Goal: Information Seeking & Learning: Learn about a topic

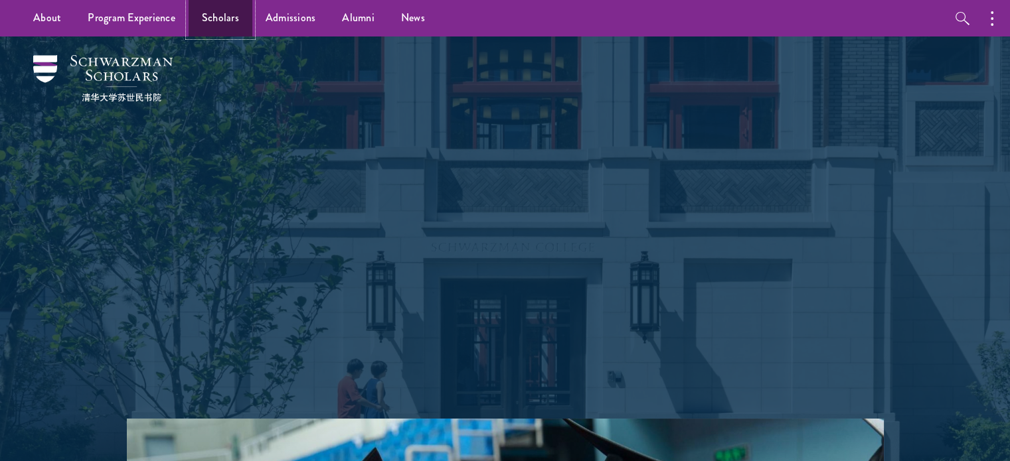
click at [230, 23] on link "Scholars" at bounding box center [221, 18] width 64 height 37
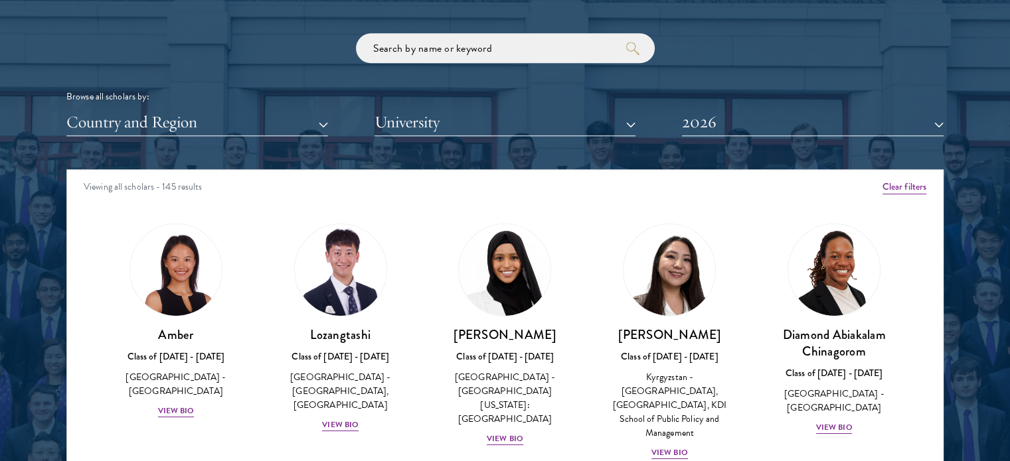
scroll to position [1594, 0]
click at [386, 129] on button "University" at bounding box center [505, 122] width 262 height 27
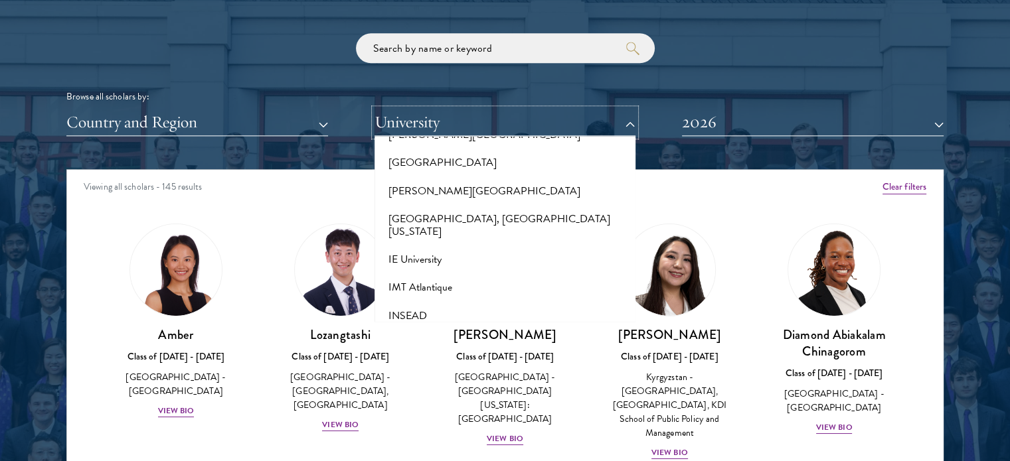
scroll to position [3566, 0]
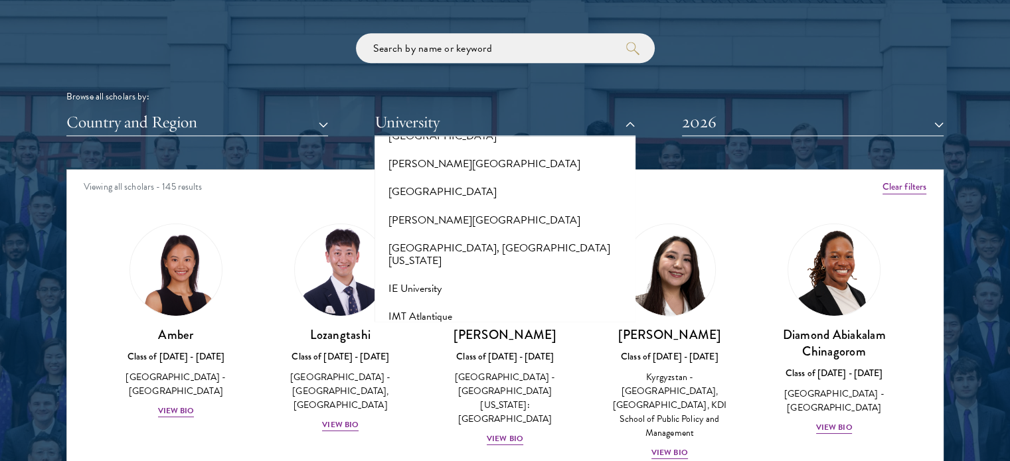
click at [421, 331] on button "INSEAD" at bounding box center [505, 345] width 254 height 28
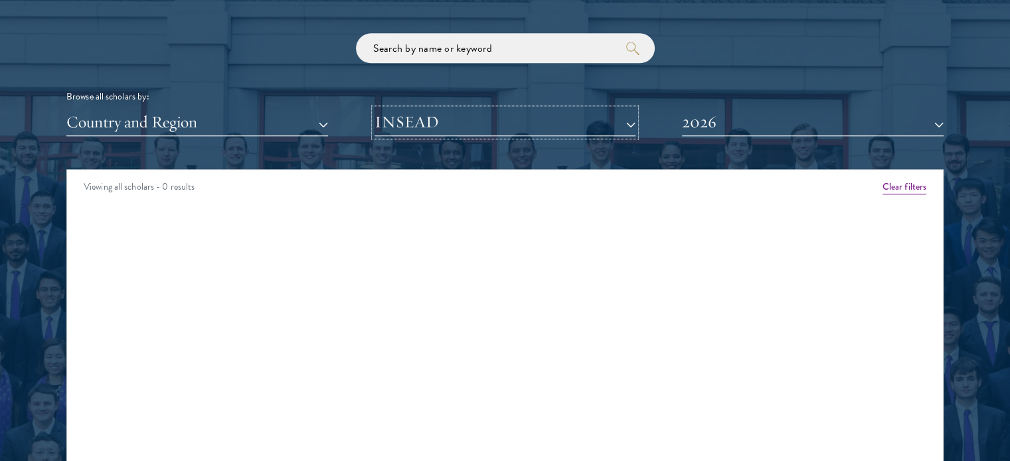
click at [446, 130] on button "INSEAD" at bounding box center [505, 122] width 262 height 27
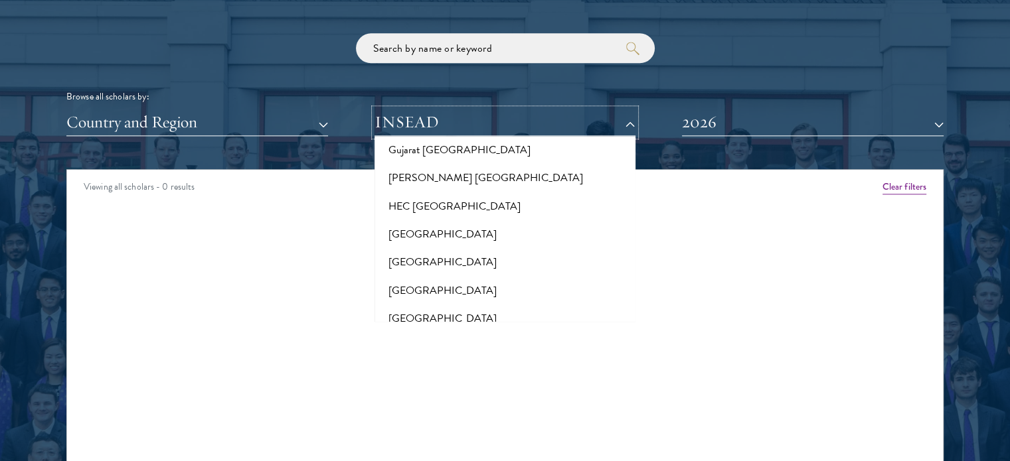
scroll to position [3141, 0]
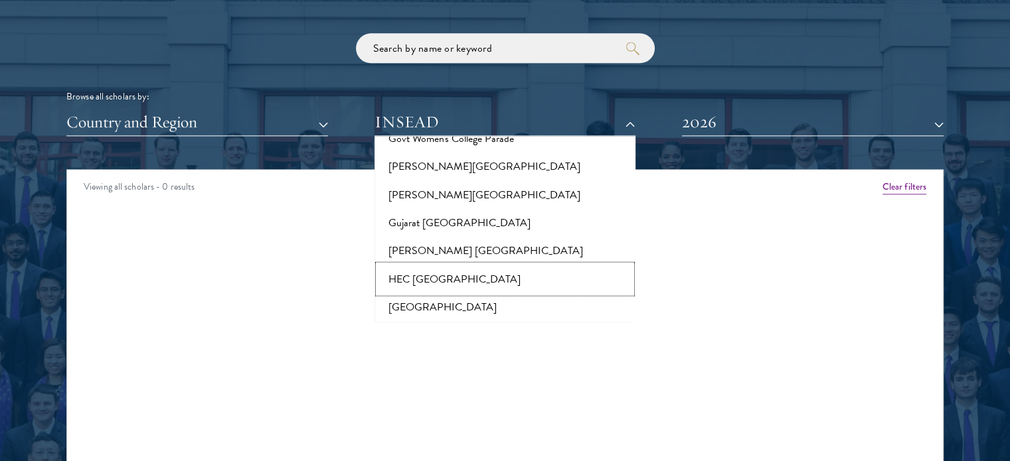
click at [411, 265] on button "HEC [GEOGRAPHIC_DATA]" at bounding box center [505, 279] width 254 height 28
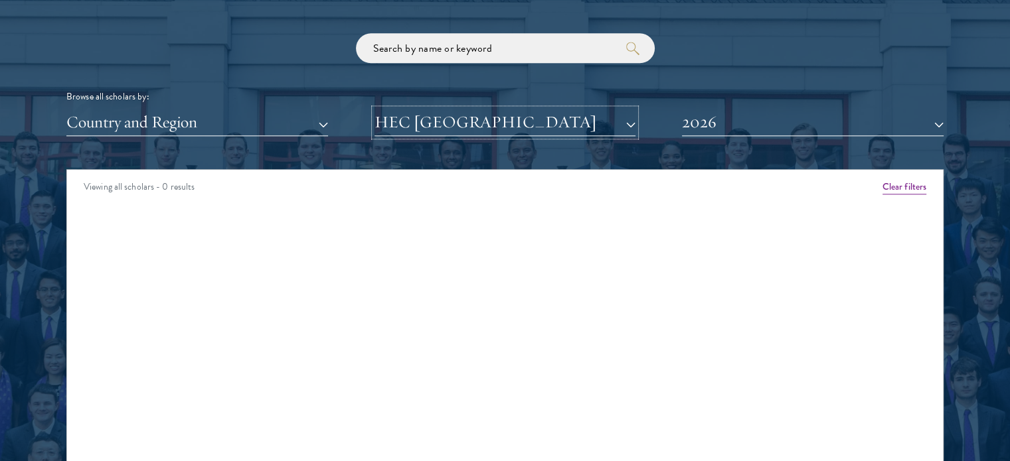
click at [430, 114] on button "HEC [GEOGRAPHIC_DATA]" at bounding box center [505, 122] width 262 height 27
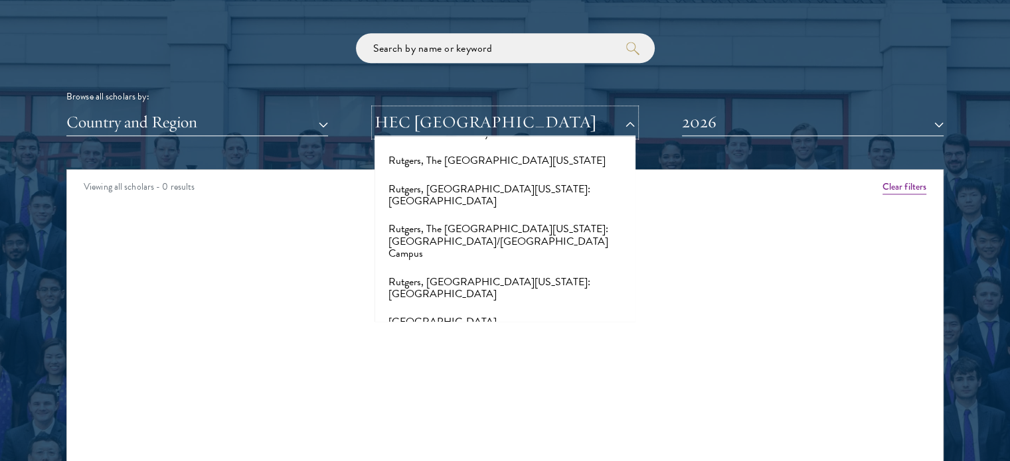
scroll to position [6909, 0]
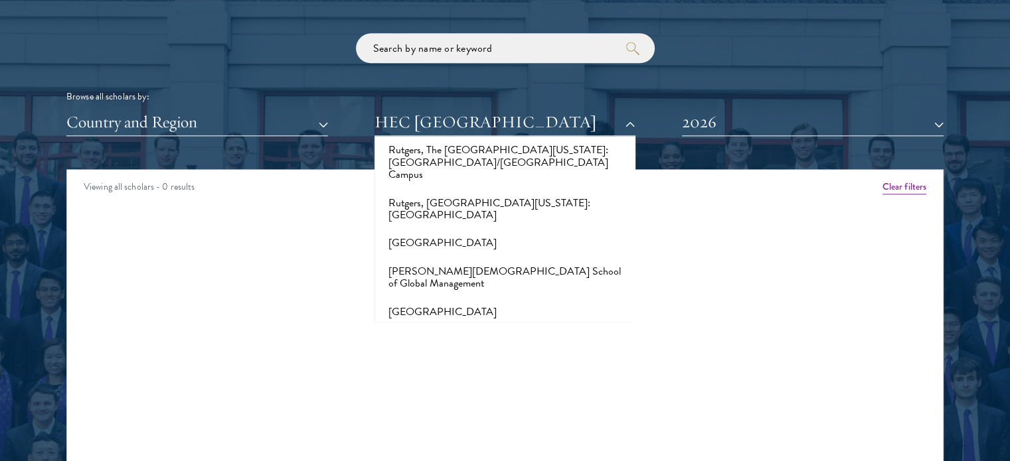
click at [428, 423] on button "Sciences Po" at bounding box center [505, 437] width 254 height 28
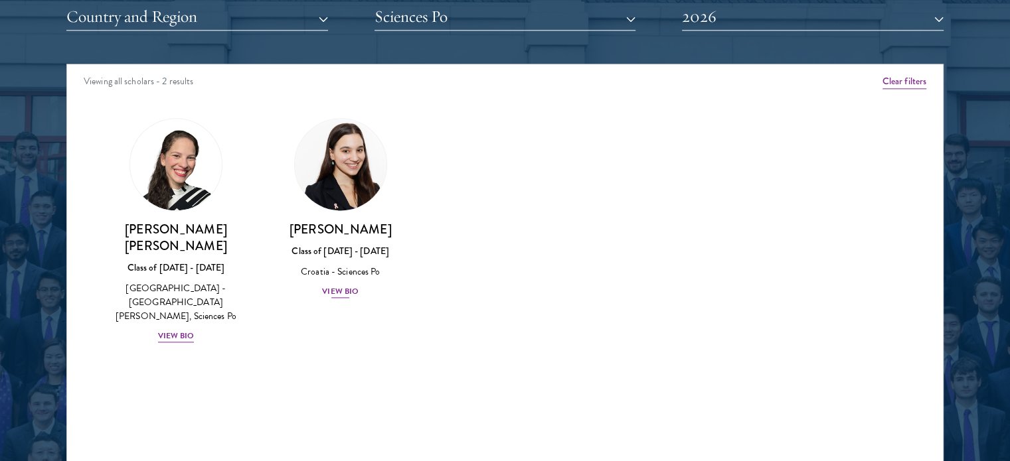
scroll to position [1700, 0]
click at [712, 25] on button "2026" at bounding box center [813, 16] width 262 height 27
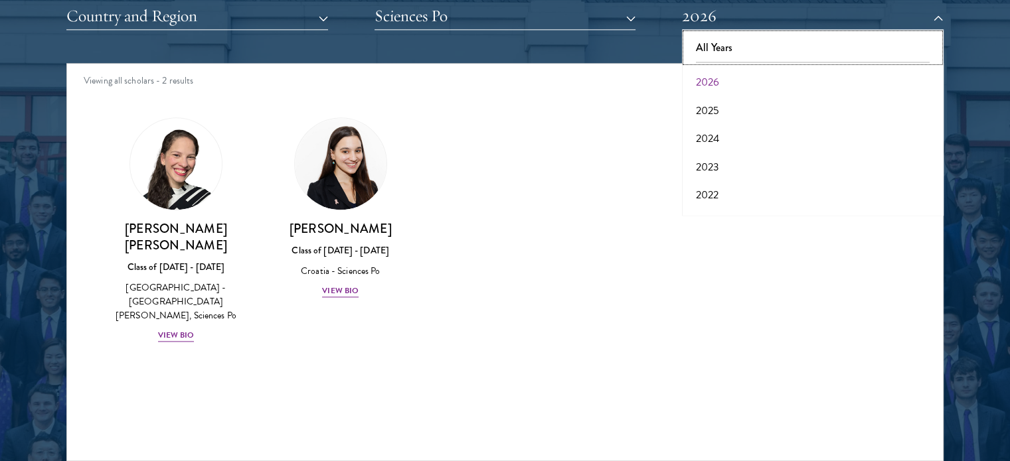
click at [710, 41] on button "All Years" at bounding box center [813, 48] width 254 height 28
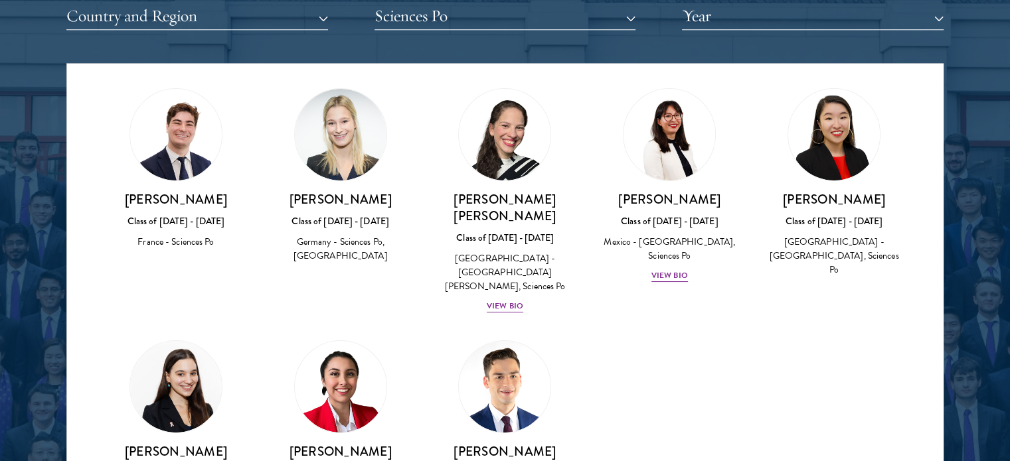
scroll to position [29, 0]
click at [664, 270] on div "View Bio" at bounding box center [669, 276] width 37 height 13
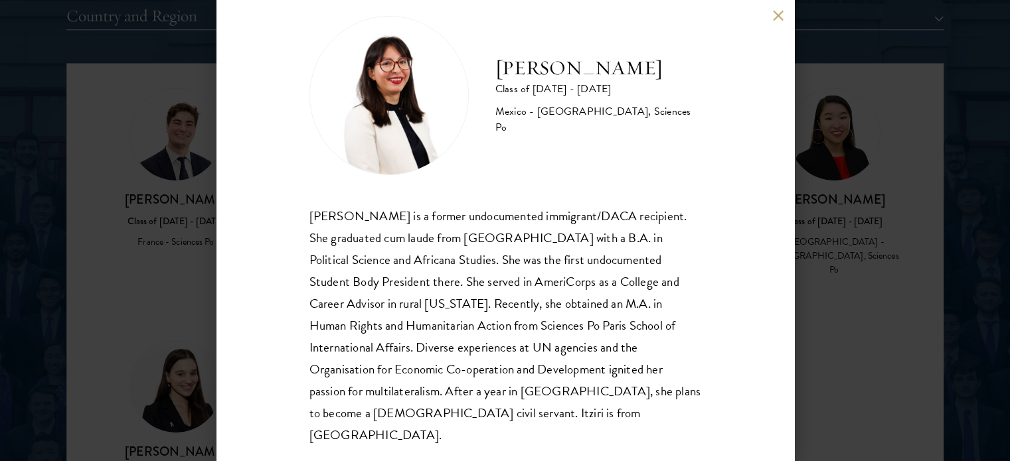
scroll to position [27, 0]
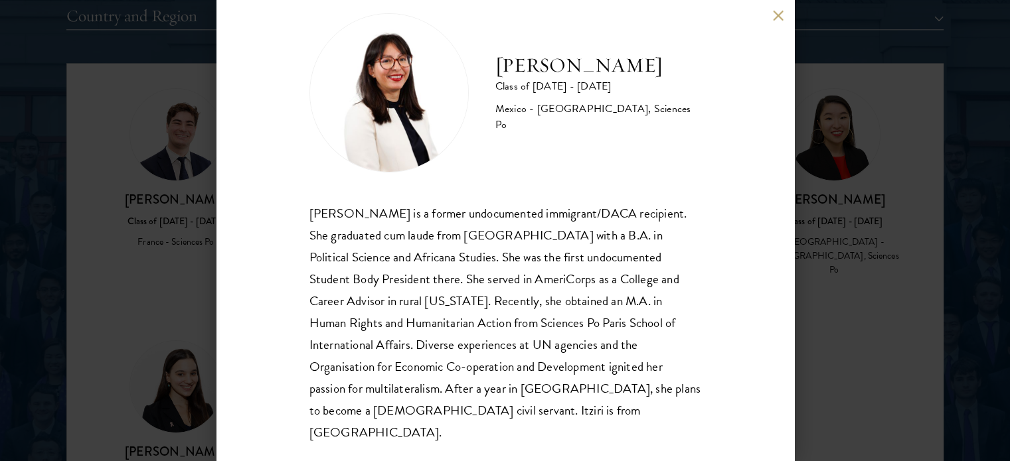
drag, startPoint x: 585, startPoint y: 90, endPoint x: 485, endPoint y: 59, distance: 104.8
click at [485, 59] on div "[PERSON_NAME] Class of [DATE] - [DATE] [GEOGRAPHIC_DATA] - [GEOGRAPHIC_DATA], S…" at bounding box center [505, 92] width 392 height 159
copy h2 "[PERSON_NAME]"
click at [550, 79] on h2 "[PERSON_NAME]" at bounding box center [598, 65] width 206 height 27
drag, startPoint x: 605, startPoint y: 82, endPoint x: 485, endPoint y: 53, distance: 123.0
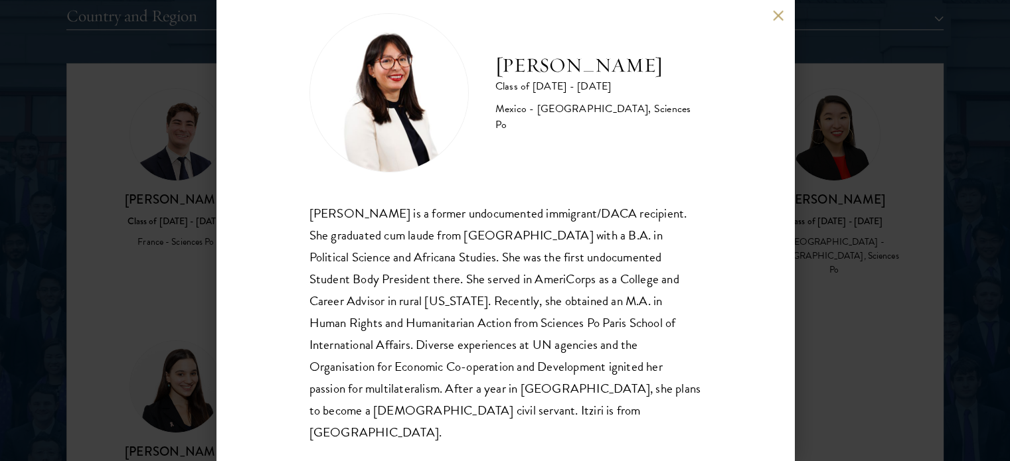
click at [485, 53] on div "[PERSON_NAME] Class of [DATE] - [DATE] [GEOGRAPHIC_DATA] - [GEOGRAPHIC_DATA], S…" at bounding box center [505, 92] width 392 height 159
copy h2 "[PERSON_NAME]"
click at [778, 11] on button at bounding box center [778, 15] width 11 height 11
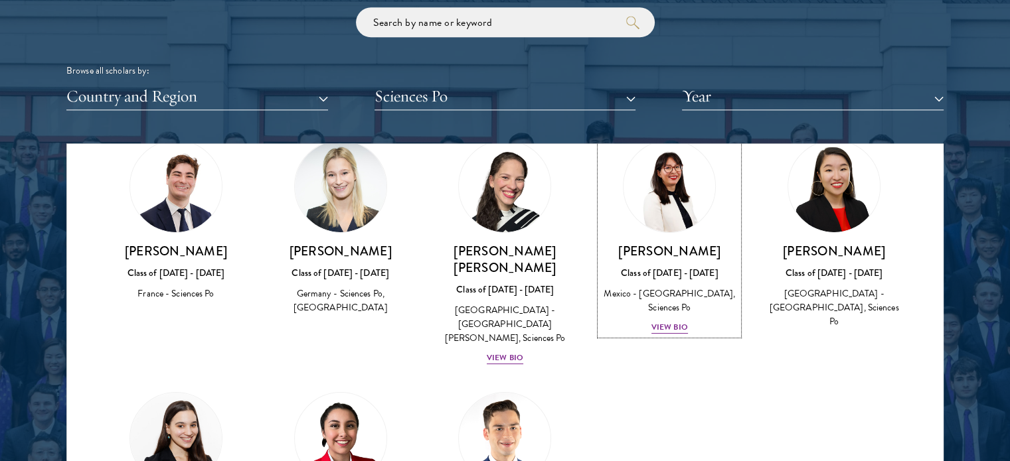
scroll to position [58, 0]
click at [636, 429] on div "Amber Class of [DATE] - [DATE] [GEOGRAPHIC_DATA] - [GEOGRAPHIC_DATA] View Bio C…" at bounding box center [505, 368] width 876 height 490
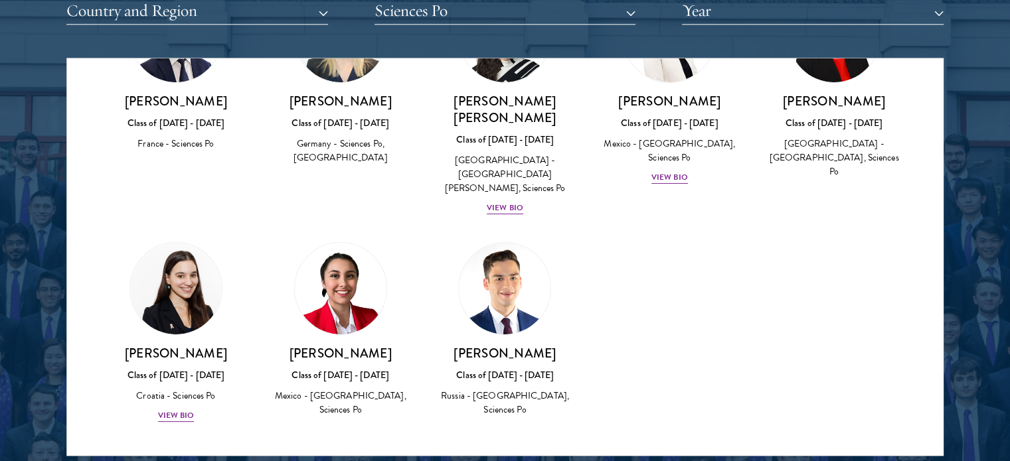
scroll to position [1707, 0]
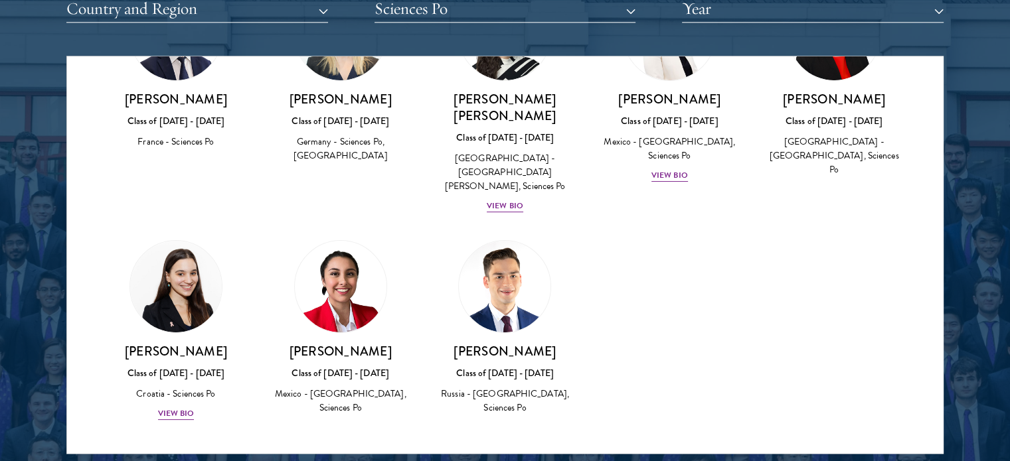
drag, startPoint x: 390, startPoint y: 337, endPoint x: 278, endPoint y: 329, distance: 112.5
click at [278, 343] on h3 "[PERSON_NAME]" at bounding box center [341, 351] width 138 height 17
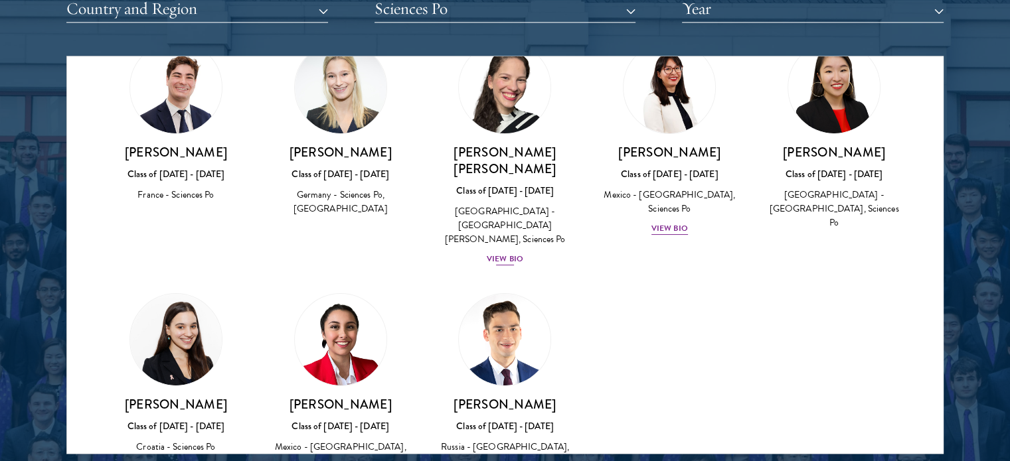
scroll to position [70, 0]
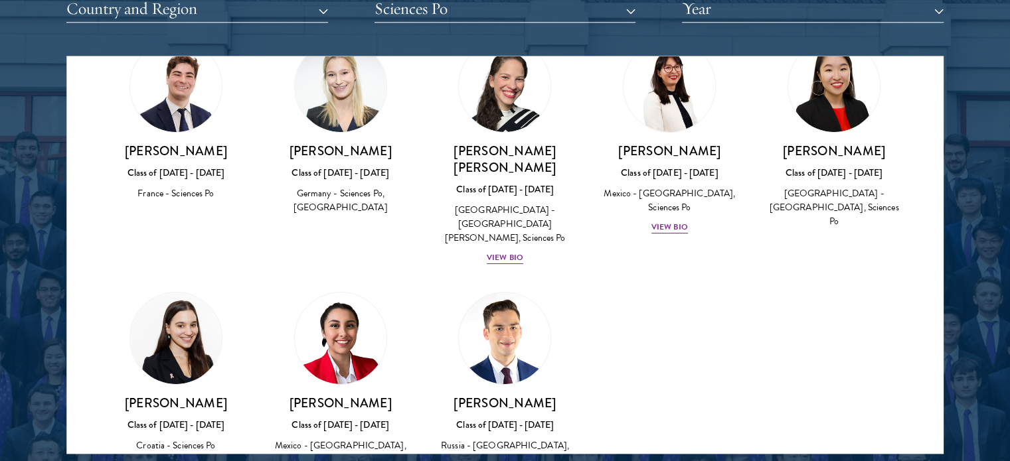
click at [356, 395] on h3 "[PERSON_NAME]" at bounding box center [341, 403] width 138 height 17
copy div "[PERSON_NAME]"
click at [441, 14] on button "Sciences Po" at bounding box center [505, 8] width 262 height 27
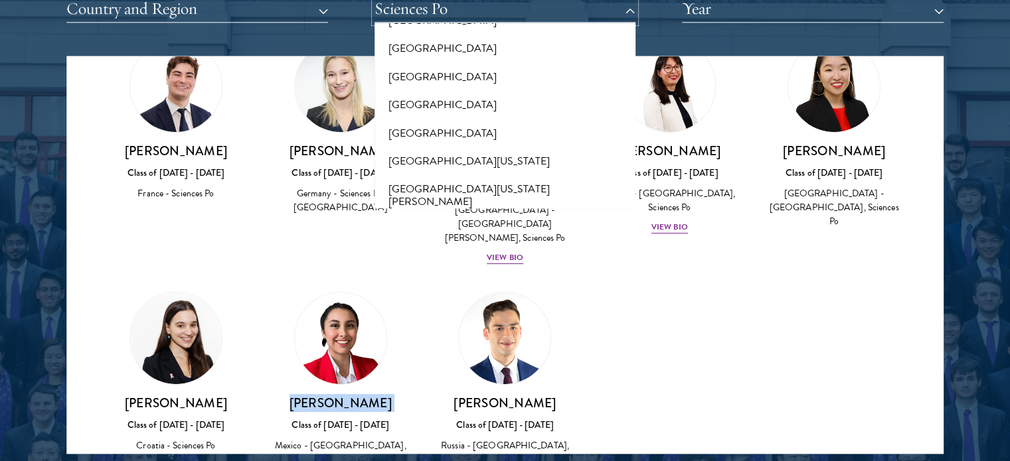
scroll to position [10010, 0]
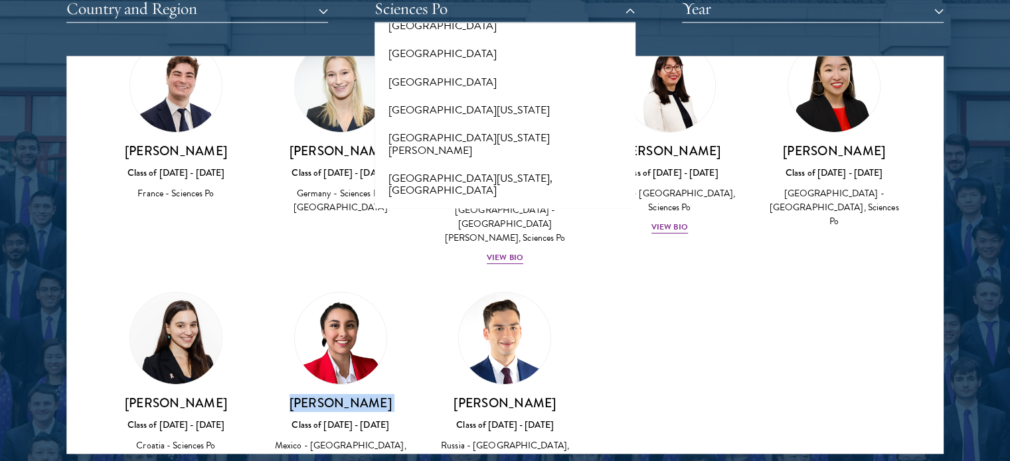
click at [450, 386] on button "[GEOGRAPHIC_DATA]" at bounding box center [505, 400] width 254 height 28
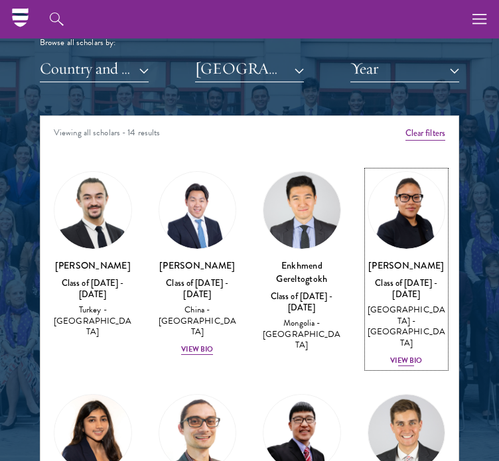
click at [401, 356] on div "View Bio" at bounding box center [406, 361] width 32 height 11
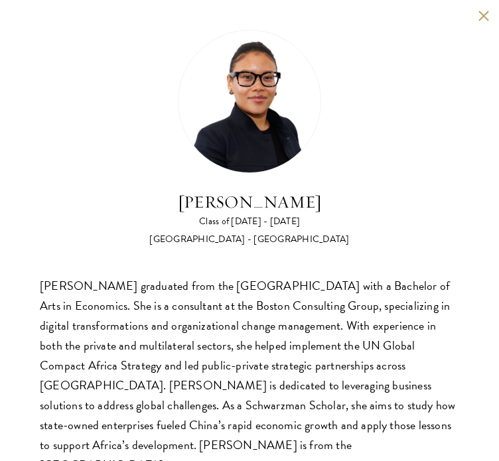
click at [478, 21] on button at bounding box center [483, 15] width 11 height 11
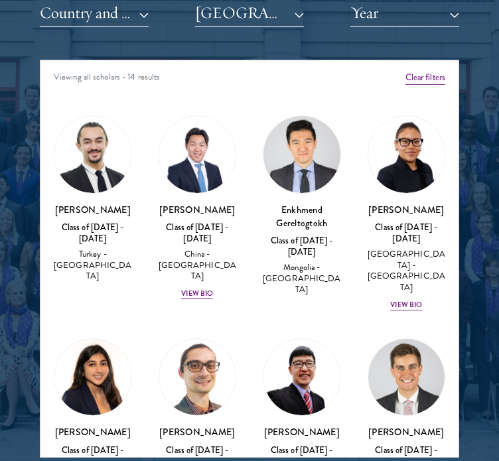
click at [493, 162] on div at bounding box center [249, 127] width 499 height 821
click at [189, 276] on div "[PERSON_NAME] Class of [DATE] - [DATE] [GEOGRAPHIC_DATA] - [GEOGRAPHIC_DATA] Vi…" at bounding box center [198, 252] width 78 height 98
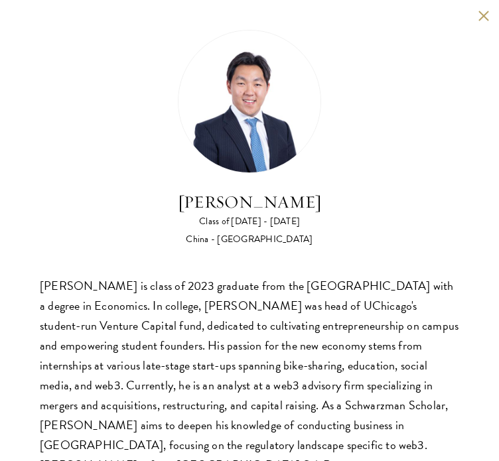
click at [478, 15] on button at bounding box center [483, 15] width 11 height 11
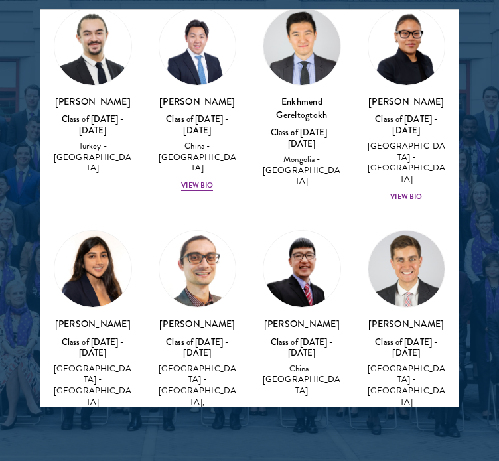
scroll to position [58, 0]
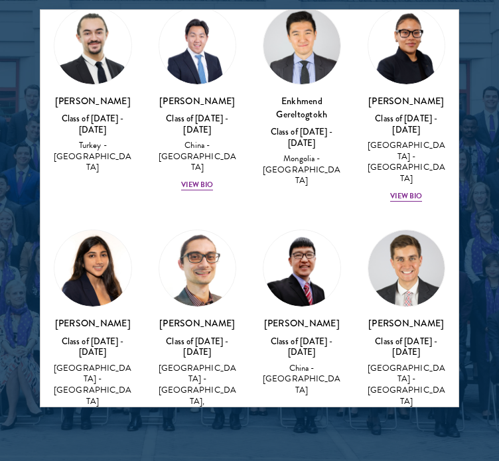
drag, startPoint x: 215, startPoint y: 306, endPoint x: 164, endPoint y: 295, distance: 52.2
click at [164, 317] on h3 "[PERSON_NAME]" at bounding box center [198, 323] width 78 height 13
copy h3 "[PERSON_NAME]"
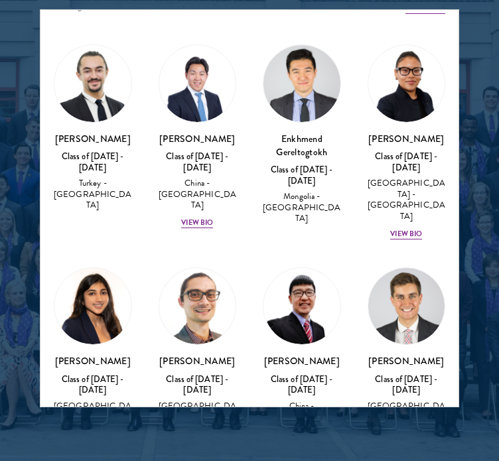
scroll to position [0, 0]
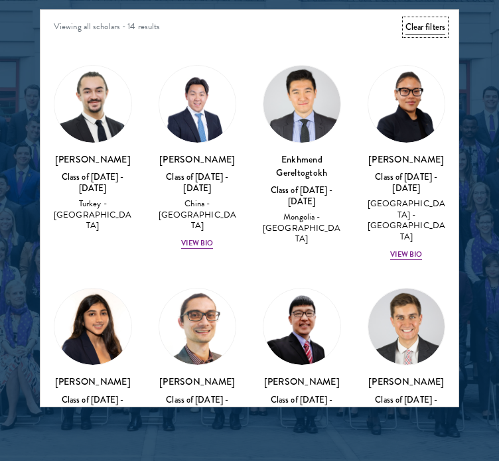
click at [414, 26] on button "Clear filters" at bounding box center [426, 27] width 40 height 15
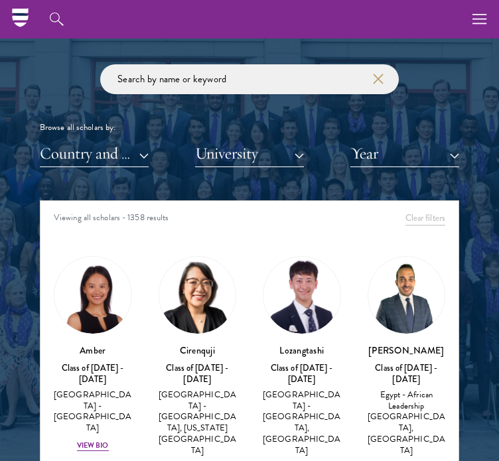
scroll to position [1482, 0]
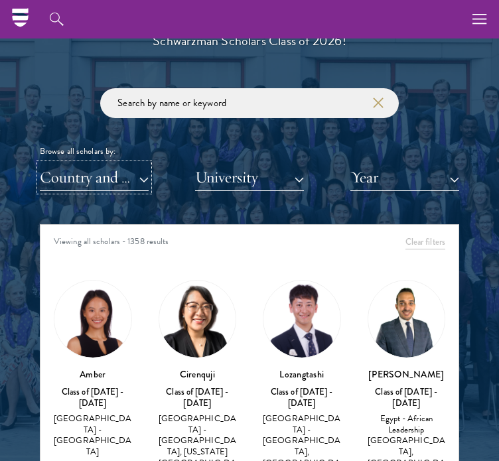
click at [122, 181] on button "Country and Region" at bounding box center [94, 177] width 109 height 27
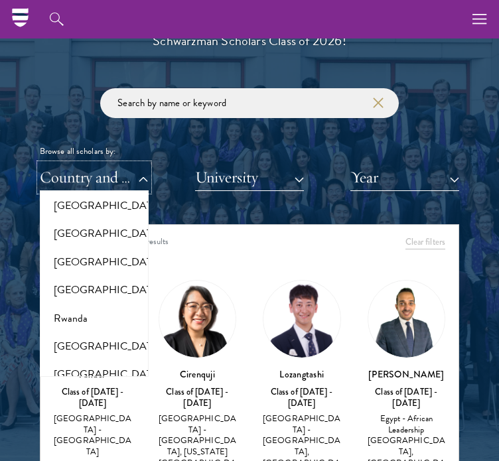
scroll to position [2077, 0]
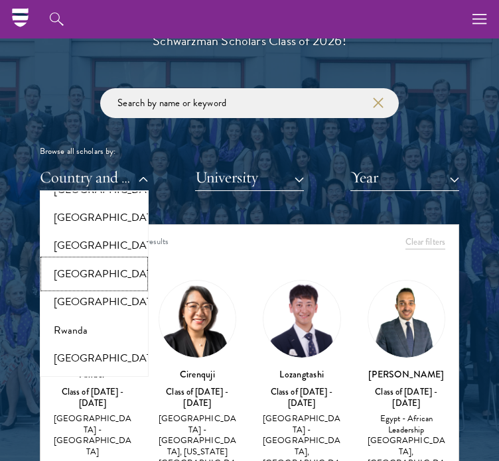
click at [81, 288] on button "[GEOGRAPHIC_DATA]" at bounding box center [94, 274] width 101 height 28
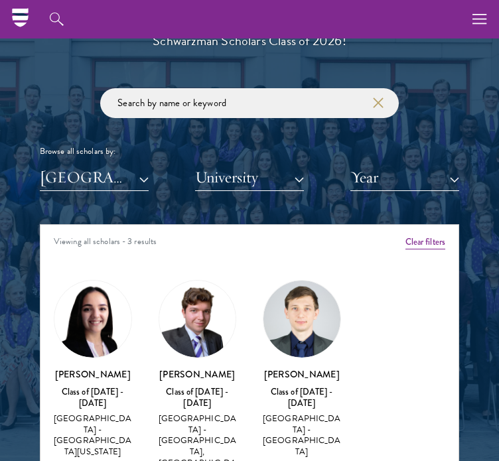
drag, startPoint x: 337, startPoint y: 379, endPoint x: 256, endPoint y: 372, distance: 81.9
click at [256, 372] on div "[PERSON_NAME] Class of [DATE] - [DATE] Romania - [GEOGRAPHIC_DATA]" at bounding box center [302, 370] width 105 height 206
copy h3 "[PERSON_NAME]"
